Goal: Navigation & Orientation: Find specific page/section

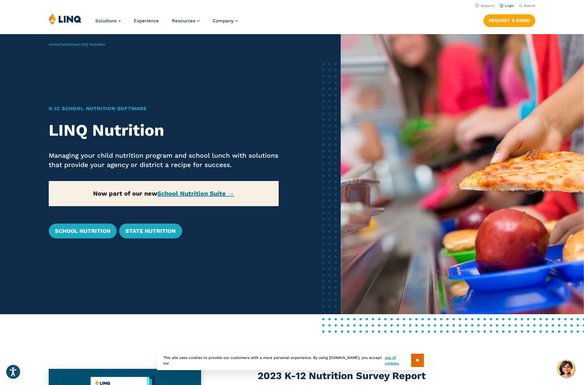
click at [511, 7] on link "Login" at bounding box center [507, 6] width 15 height 4
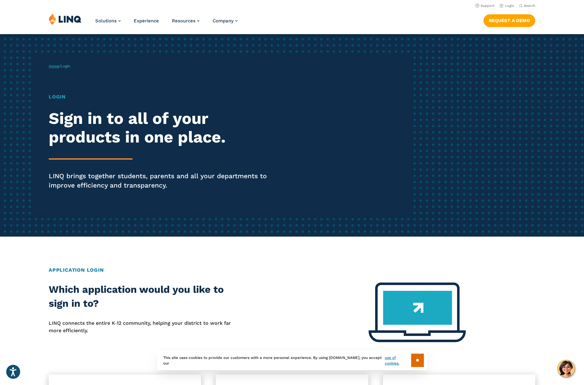
click at [55, 64] on link "Home" at bounding box center [54, 66] width 11 height 4
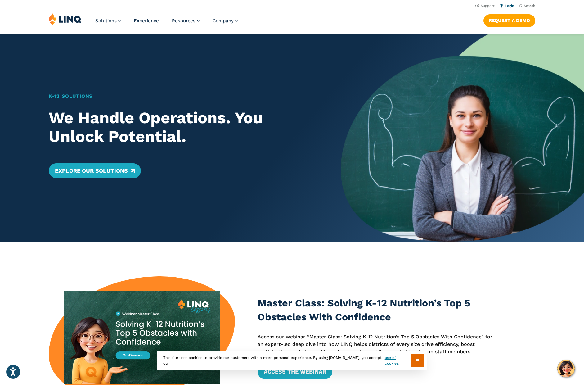
click at [511, 6] on link "Login" at bounding box center [507, 6] width 15 height 4
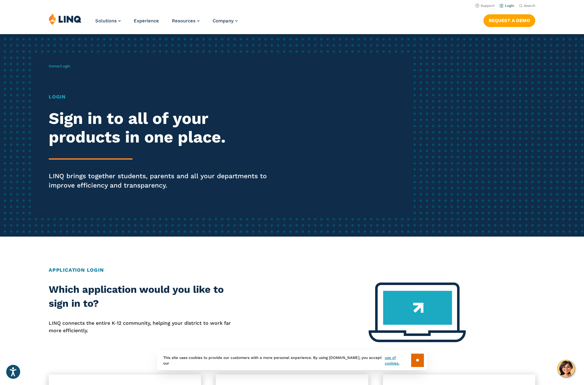
click at [506, 5] on link "Login" at bounding box center [507, 6] width 15 height 4
click at [58, 96] on h1 "Login" at bounding box center [161, 96] width 225 height 7
click at [68, 129] on h2 "Sign in to all of your products in one place." at bounding box center [161, 127] width 225 height 37
click at [98, 168] on div "Login Sign in to all of your products in one place. LINQ brings together studen…" at bounding box center [161, 150] width 225 height 114
click at [96, 188] on p "LINQ brings together students, parents and all your departments to improve effi…" at bounding box center [161, 180] width 225 height 19
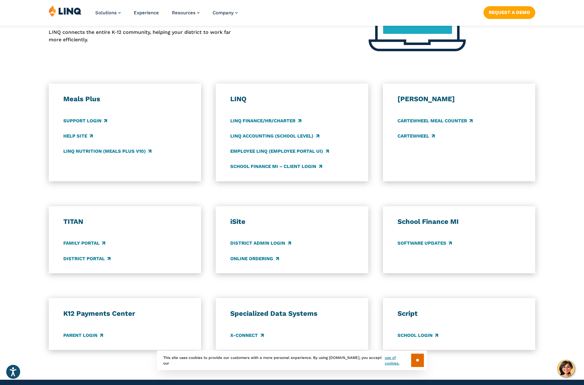
scroll to position [292, 0]
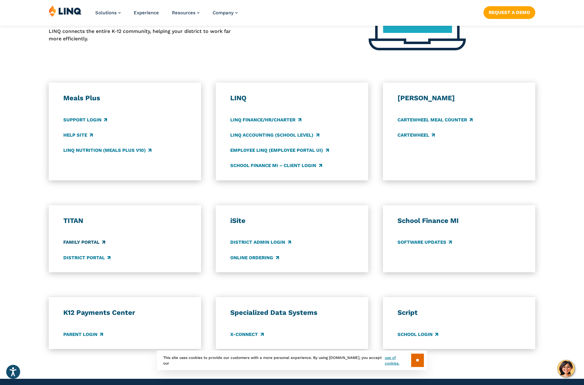
click at [81, 242] on link "Family Portal" at bounding box center [84, 242] width 42 height 7
